Goal: Information Seeking & Learning: Compare options

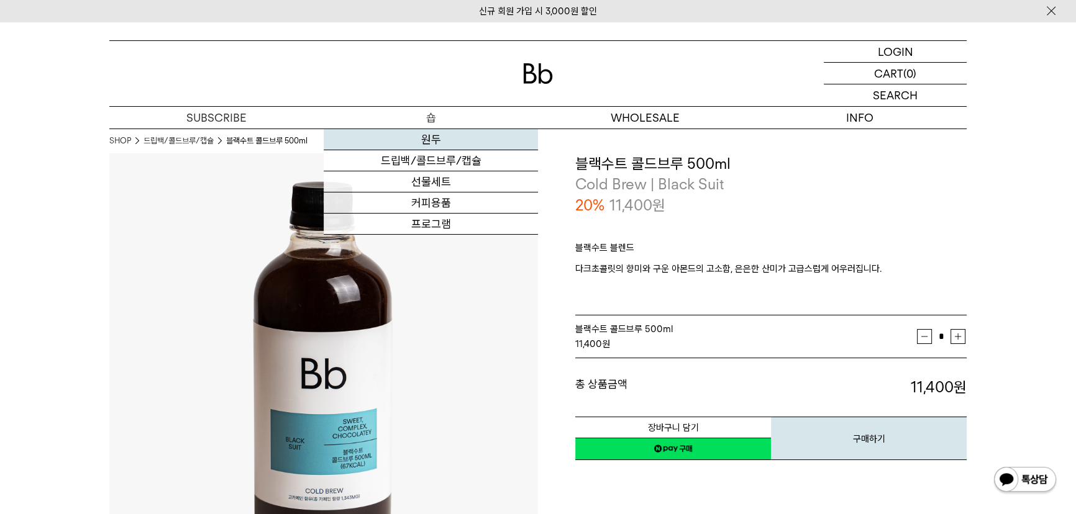
click at [428, 140] on link "원두" at bounding box center [431, 139] width 214 height 21
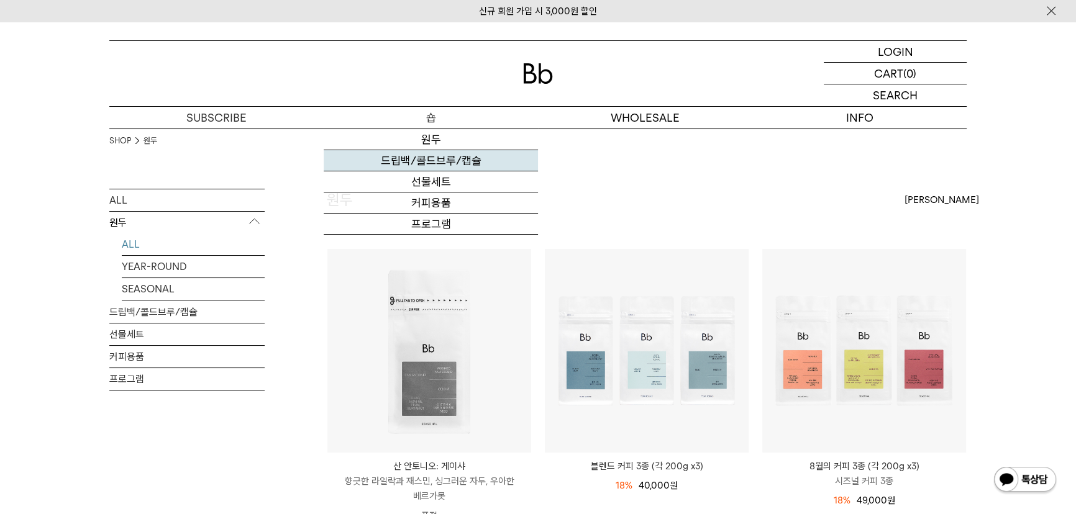
click at [438, 157] on link "드립백/콜드브루/캡슐" at bounding box center [431, 160] width 214 height 21
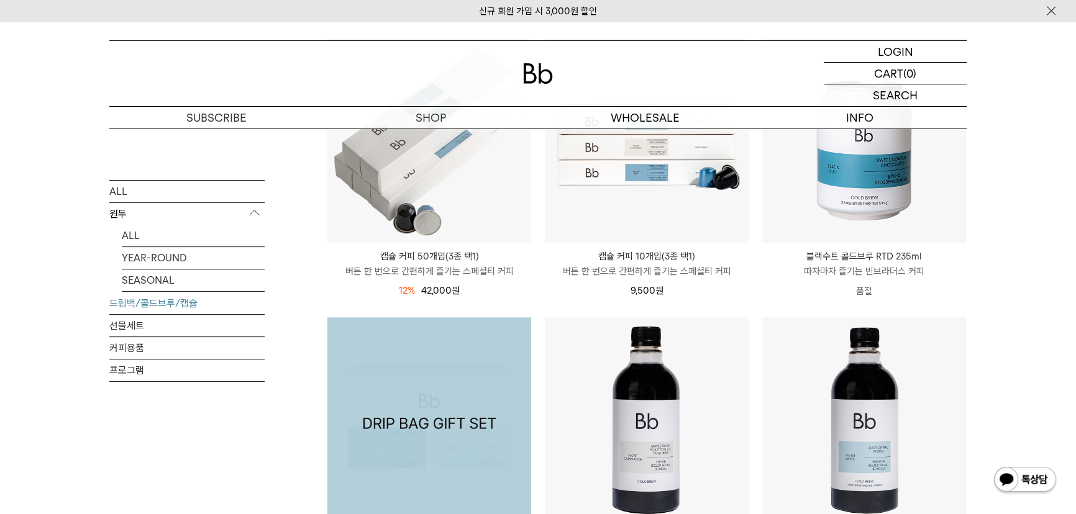
scroll to position [508, 0]
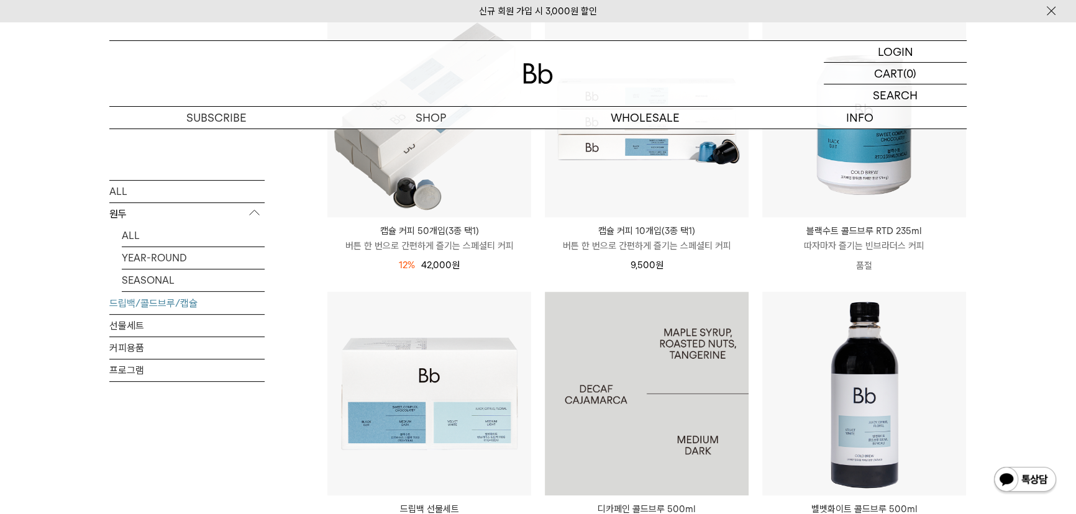
click at [588, 364] on img at bounding box center [647, 394] width 204 height 204
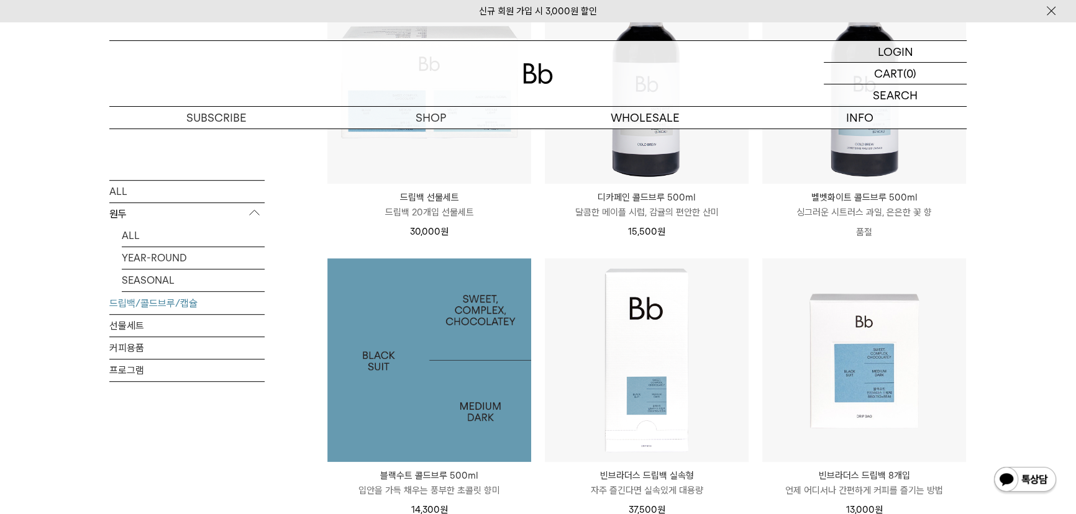
scroll to position [847, 0]
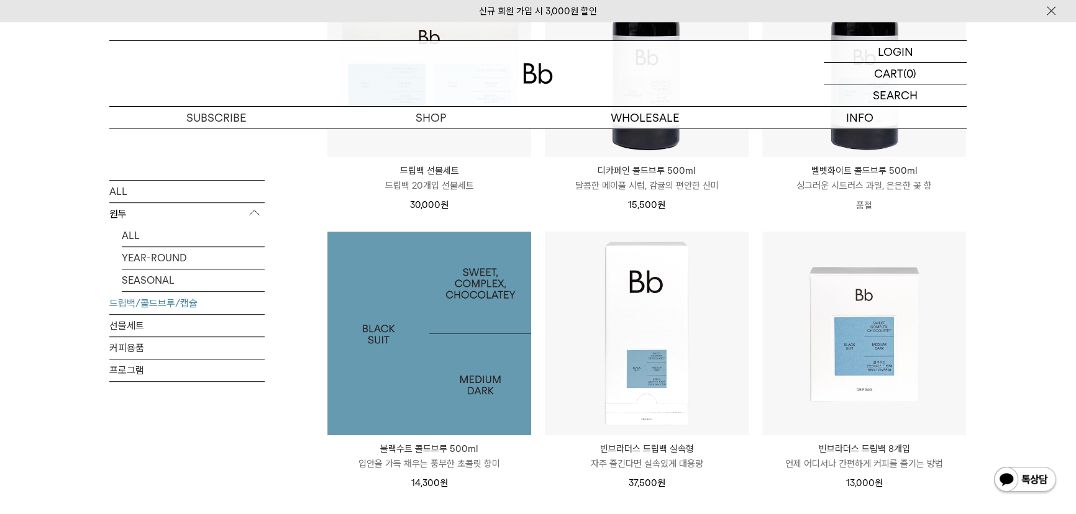
click at [450, 348] on img at bounding box center [429, 334] width 204 height 204
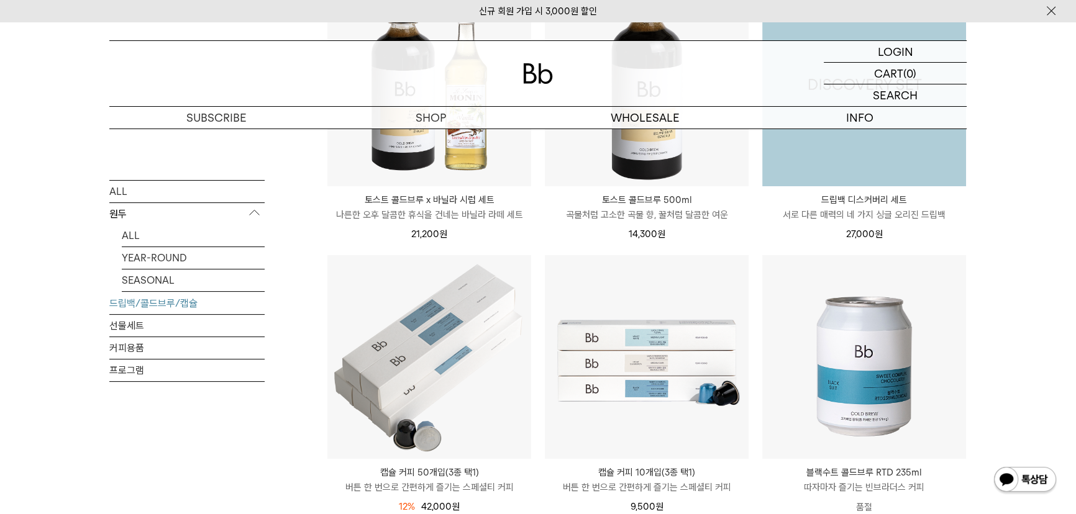
scroll to position [91, 0]
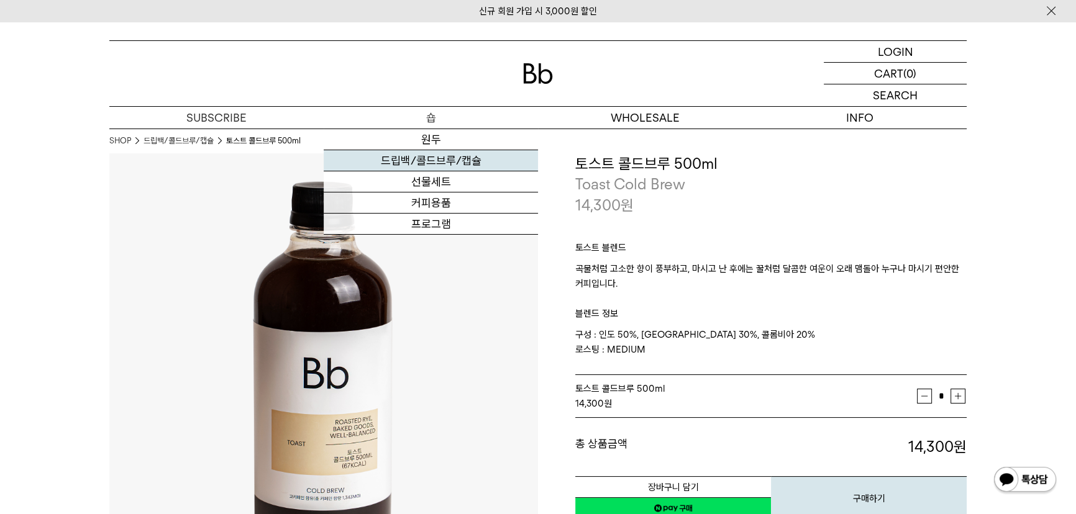
click at [441, 163] on link "드립백/콜드브루/캡슐" at bounding box center [431, 160] width 214 height 21
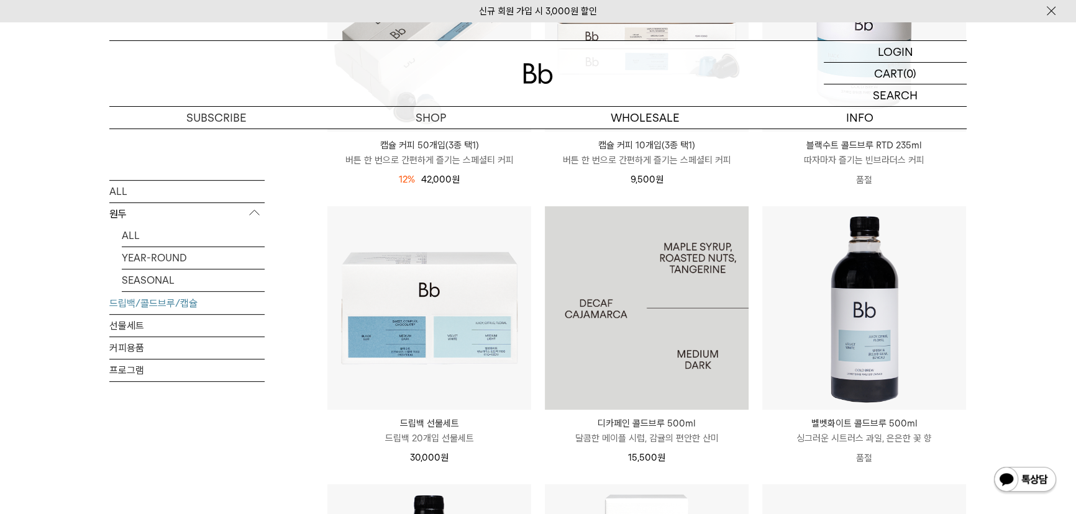
scroll to position [734, 0]
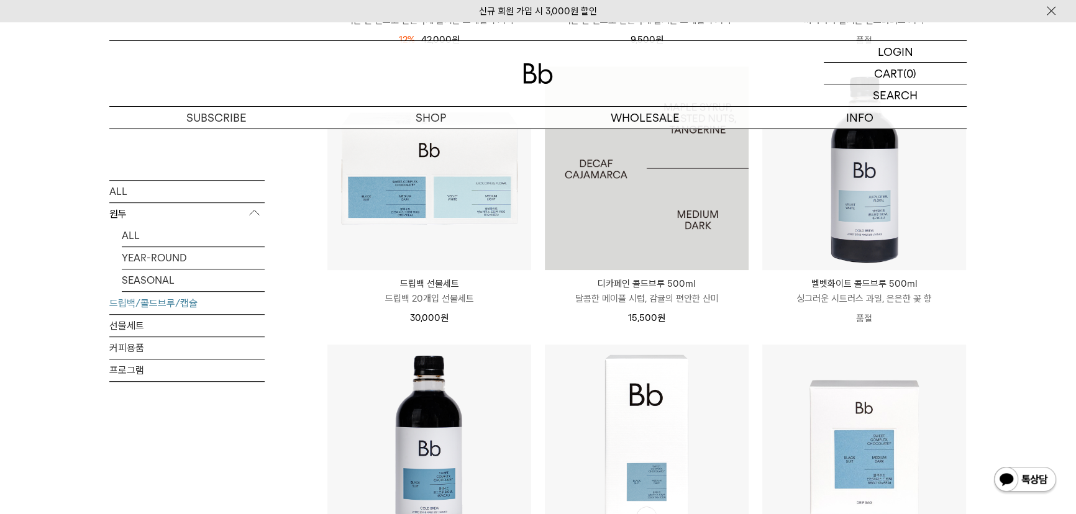
click at [637, 224] on img at bounding box center [647, 168] width 204 height 204
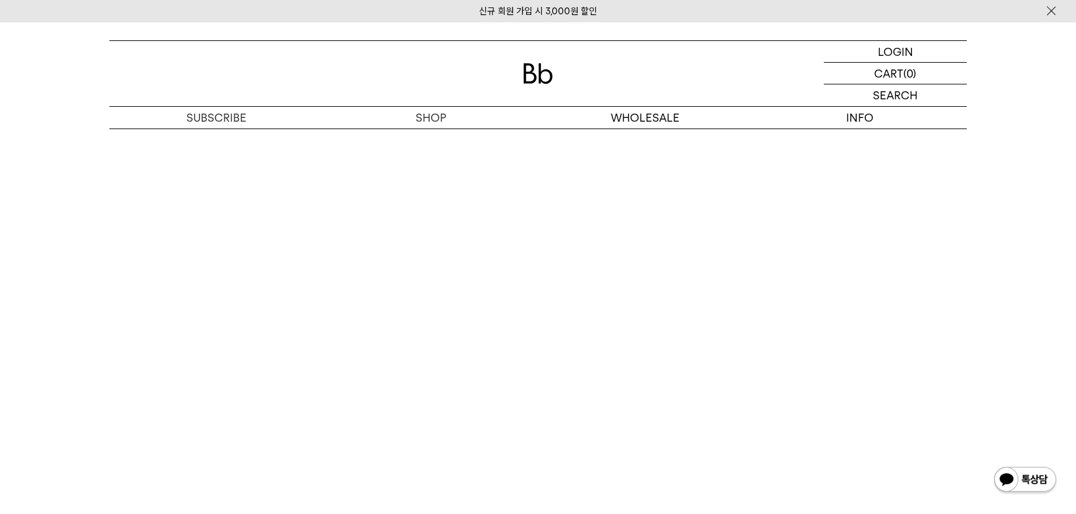
scroll to position [1807, 0]
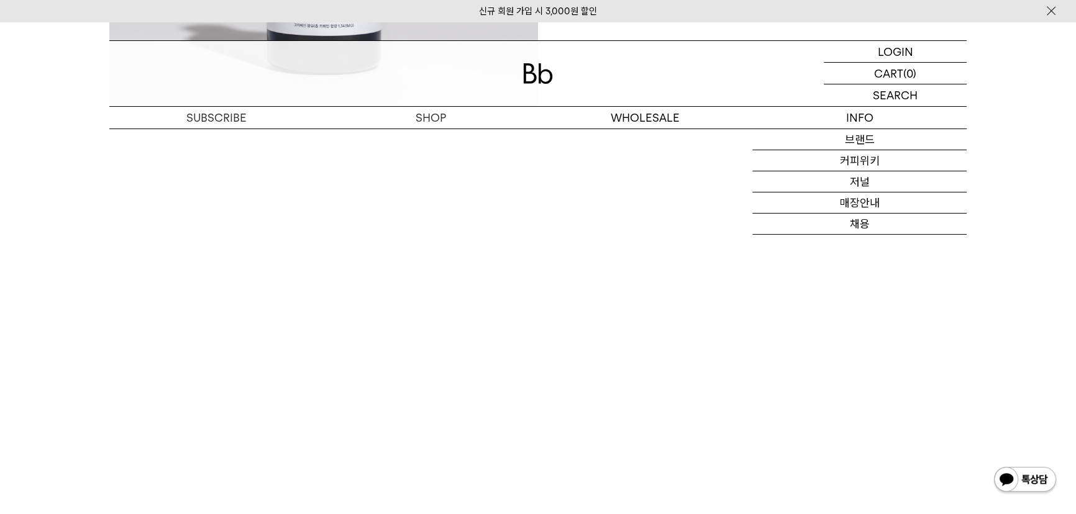
scroll to position [1586, 0]
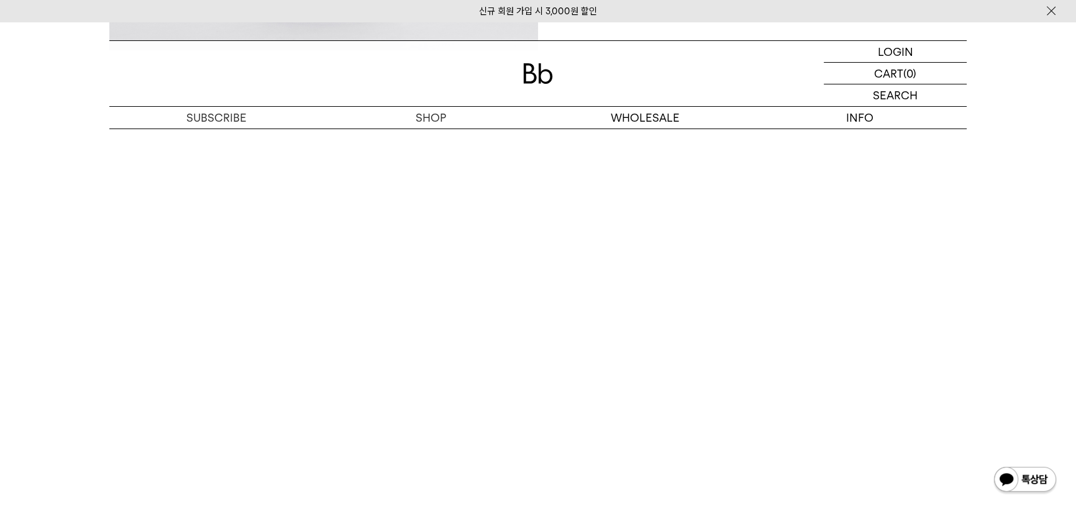
scroll to position [1694, 0]
